Goal: Information Seeking & Learning: Check status

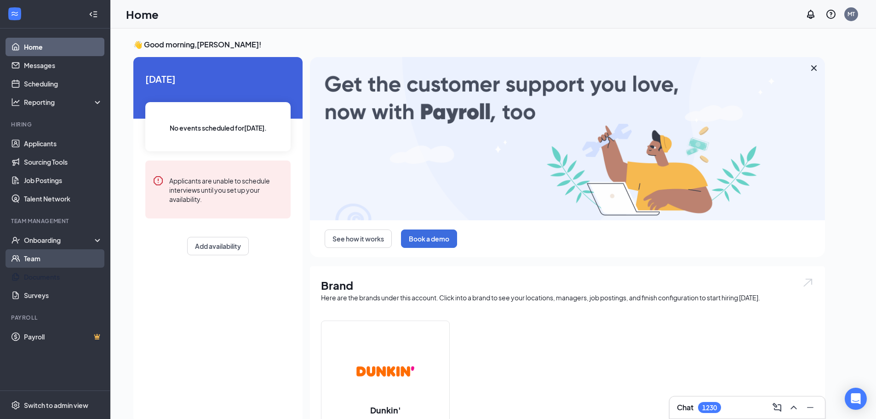
click at [41, 262] on link "Team" at bounding box center [63, 258] width 79 height 18
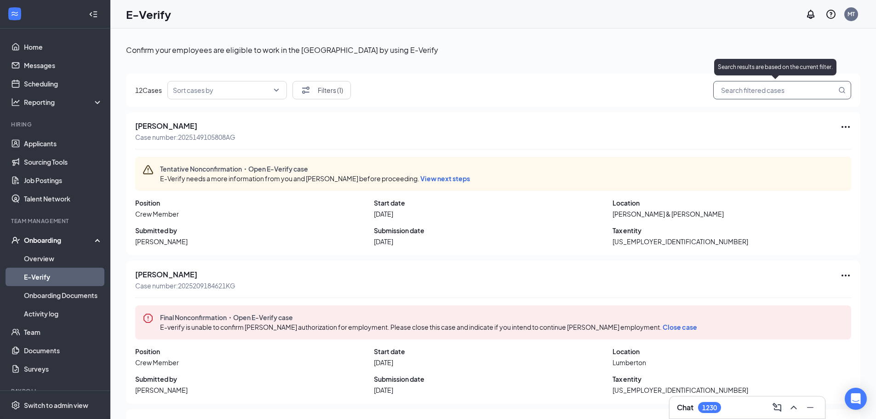
click at [772, 89] on input "search" at bounding box center [778, 90] width 118 height 11
paste input "[PERSON_NAME]"
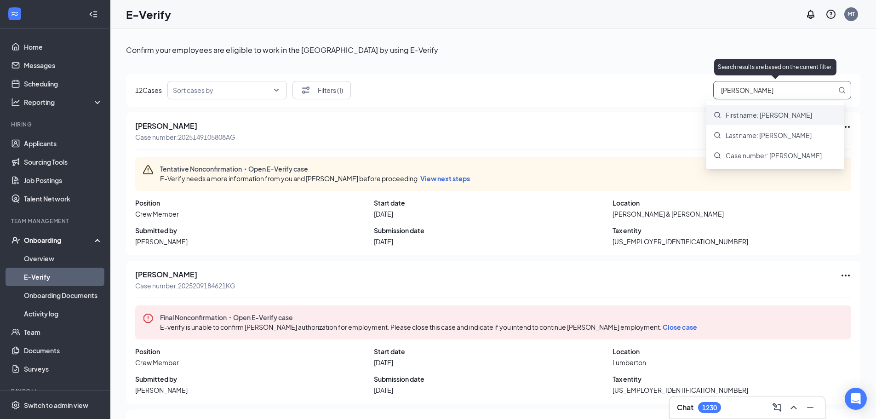
click at [756, 117] on span "First name: [PERSON_NAME]" at bounding box center [769, 114] width 86 height 9
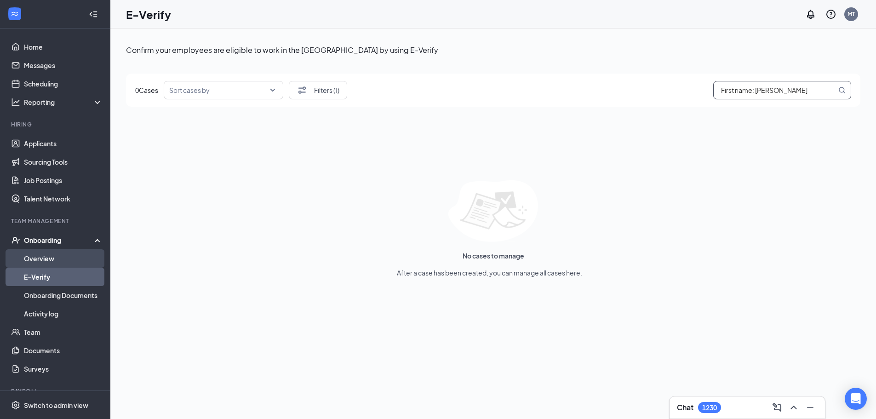
type input "First name: [PERSON_NAME]"
click at [38, 262] on link "Overview" at bounding box center [63, 258] width 79 height 18
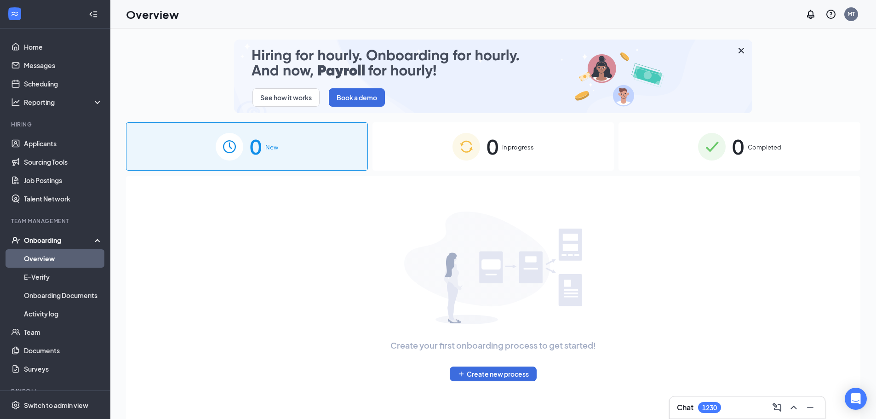
drag, startPoint x: 754, startPoint y: 155, endPoint x: 759, endPoint y: 160, distance: 7.5
click at [754, 155] on div "0 Completed" at bounding box center [740, 146] width 242 height 48
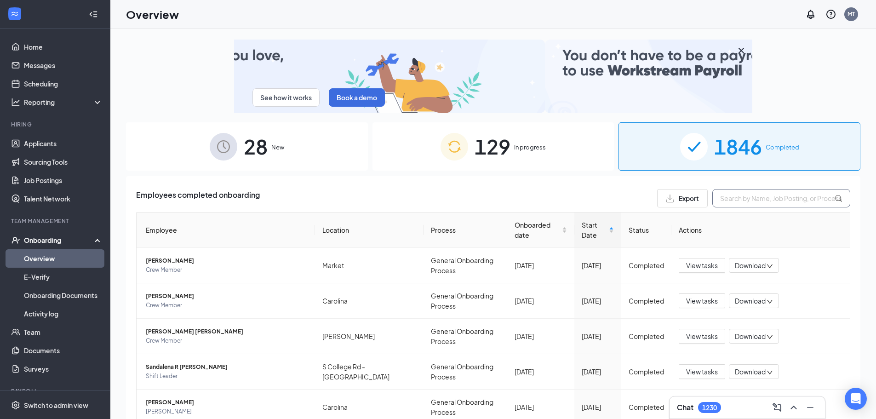
click at [736, 196] on input "text" at bounding box center [781, 198] width 138 height 18
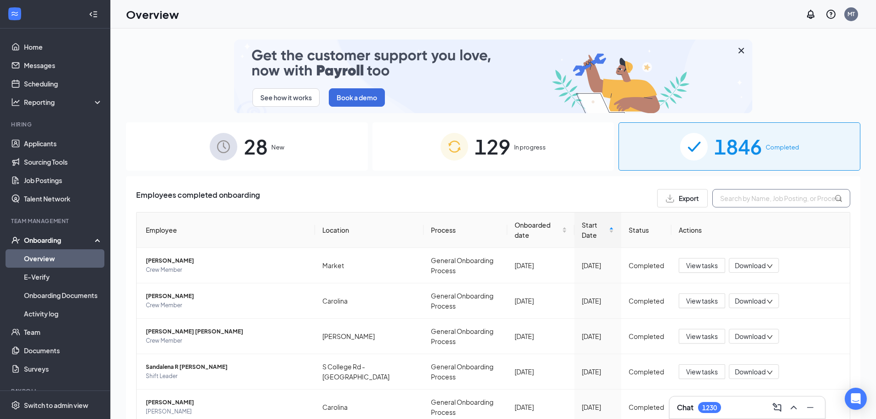
paste input "[PERSON_NAME]"
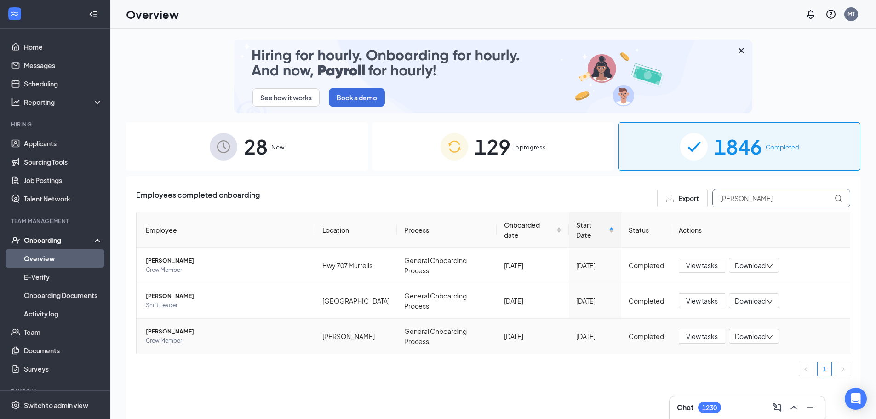
type input "[PERSON_NAME]"
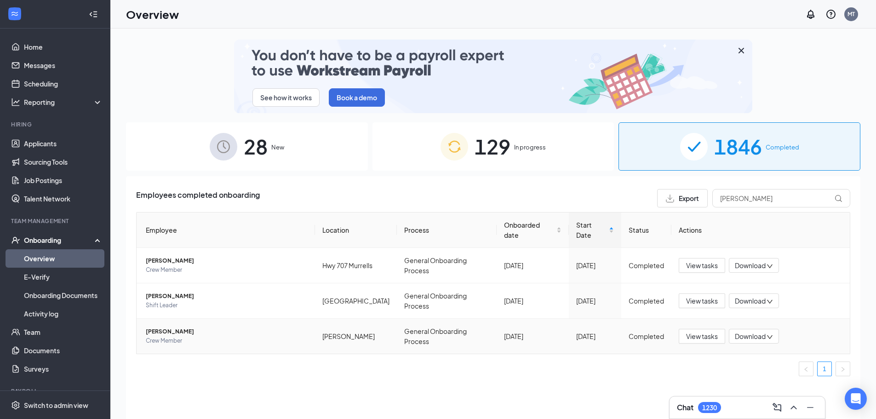
click at [189, 336] on span "Crew Member" at bounding box center [227, 340] width 162 height 9
